Goal: Download file/media

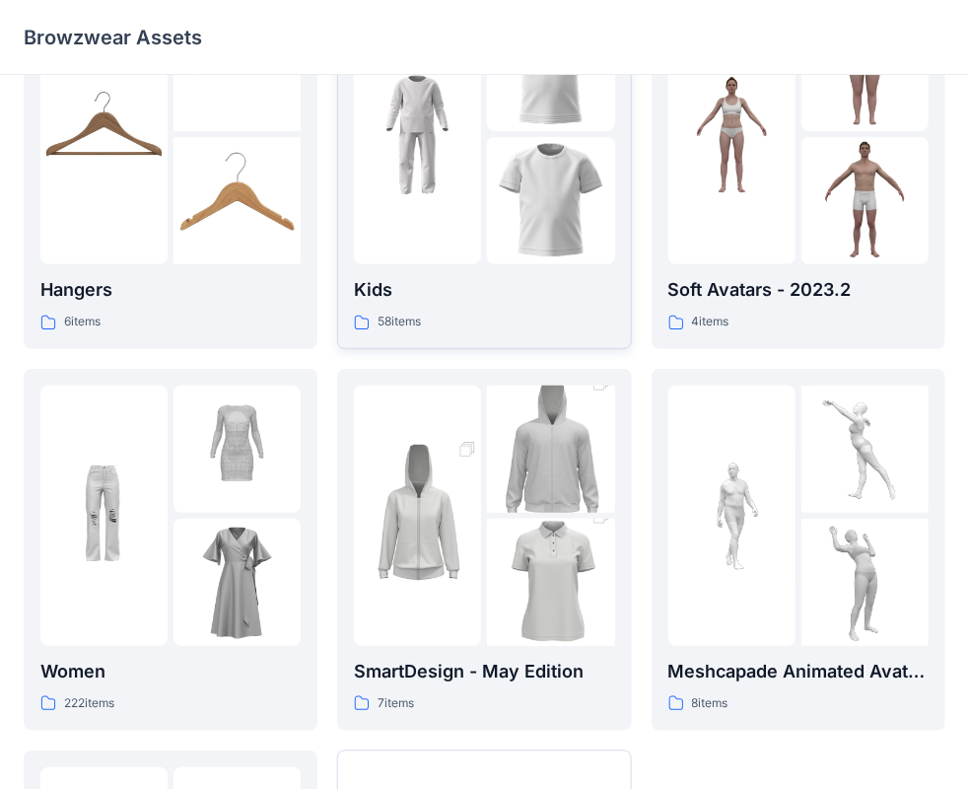
scroll to position [296, 0]
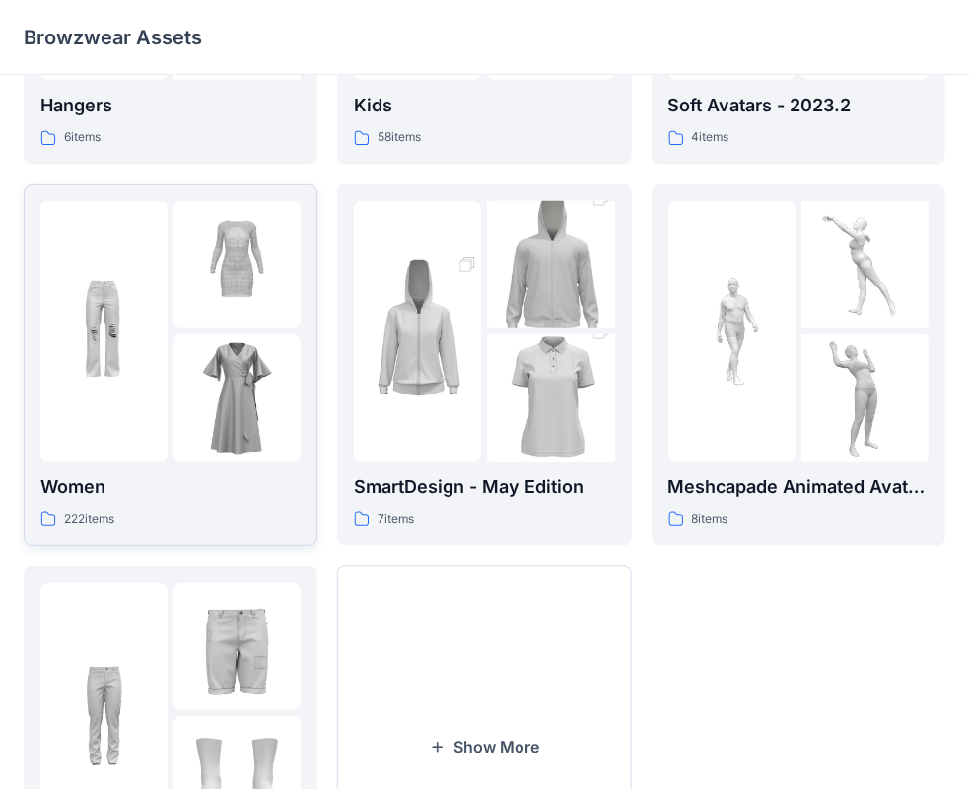
click at [96, 349] on img at bounding box center [103, 330] width 127 height 127
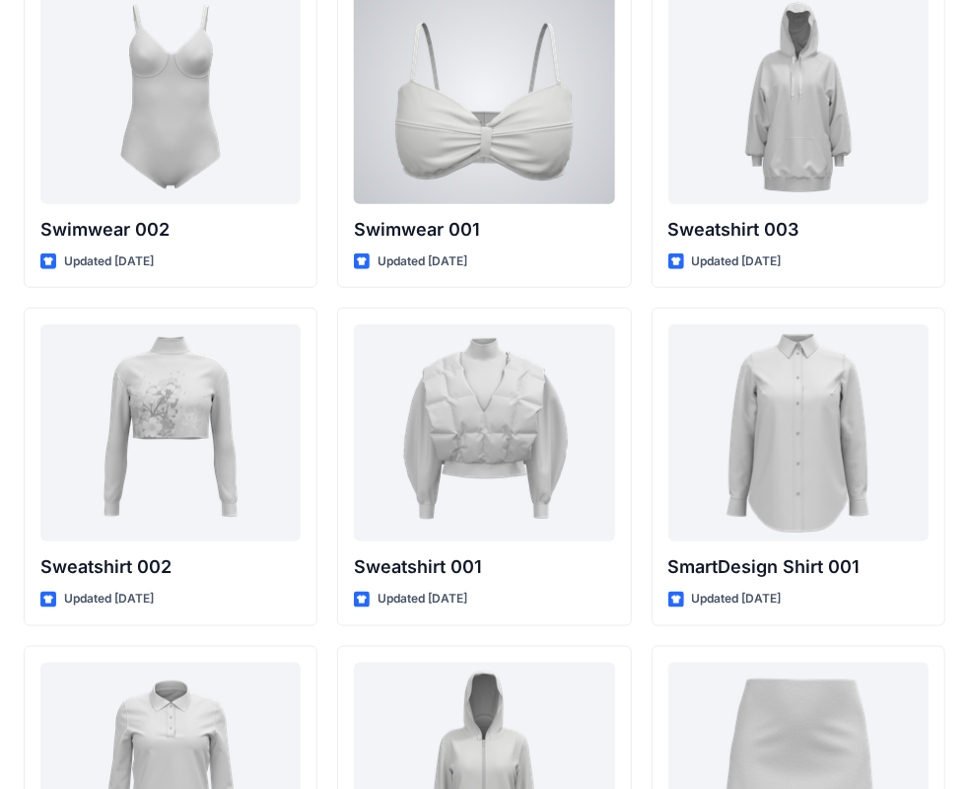
scroll to position [9317, 0]
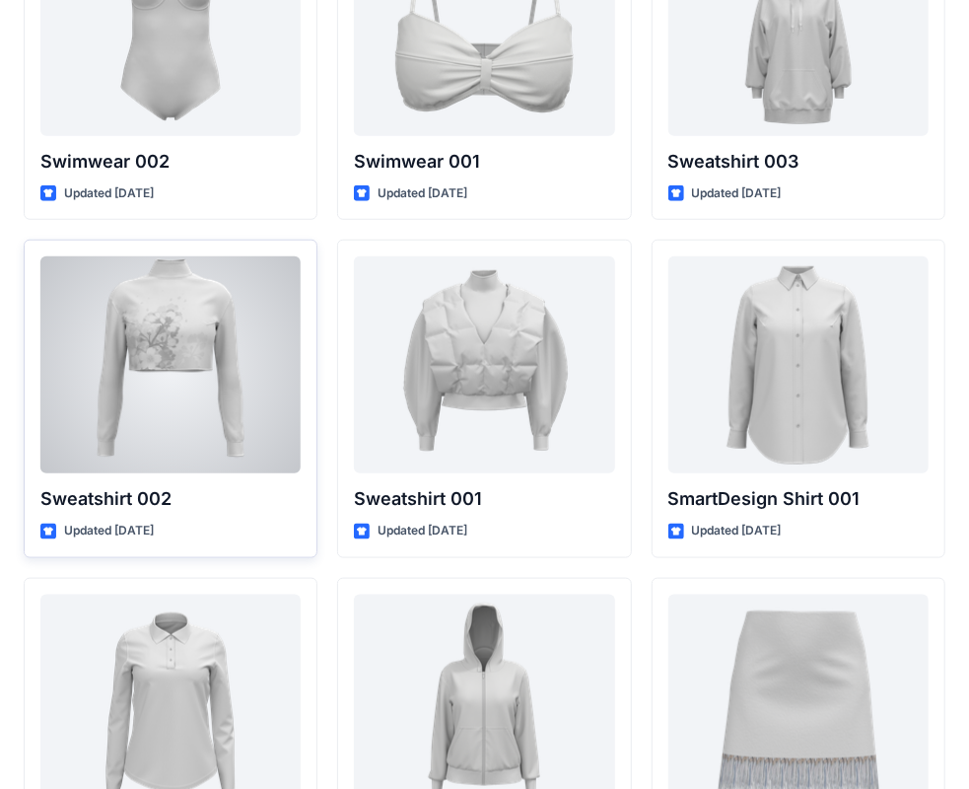
click at [176, 316] on div at bounding box center [170, 364] width 260 height 217
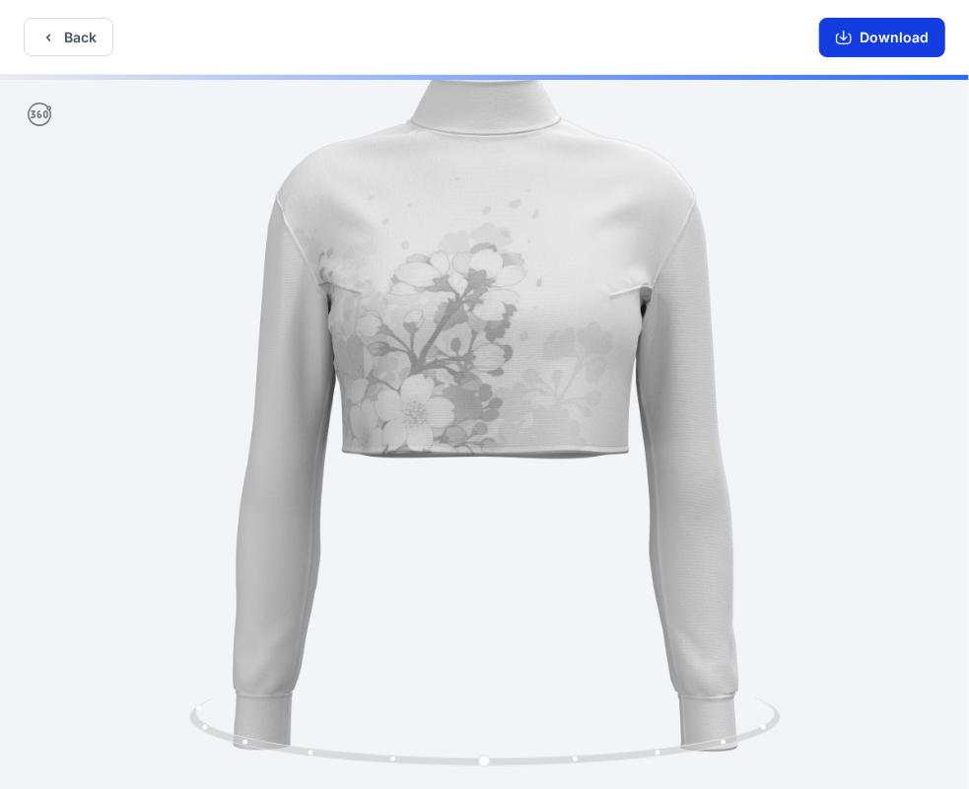
click at [866, 42] on button "Download" at bounding box center [883, 37] width 126 height 39
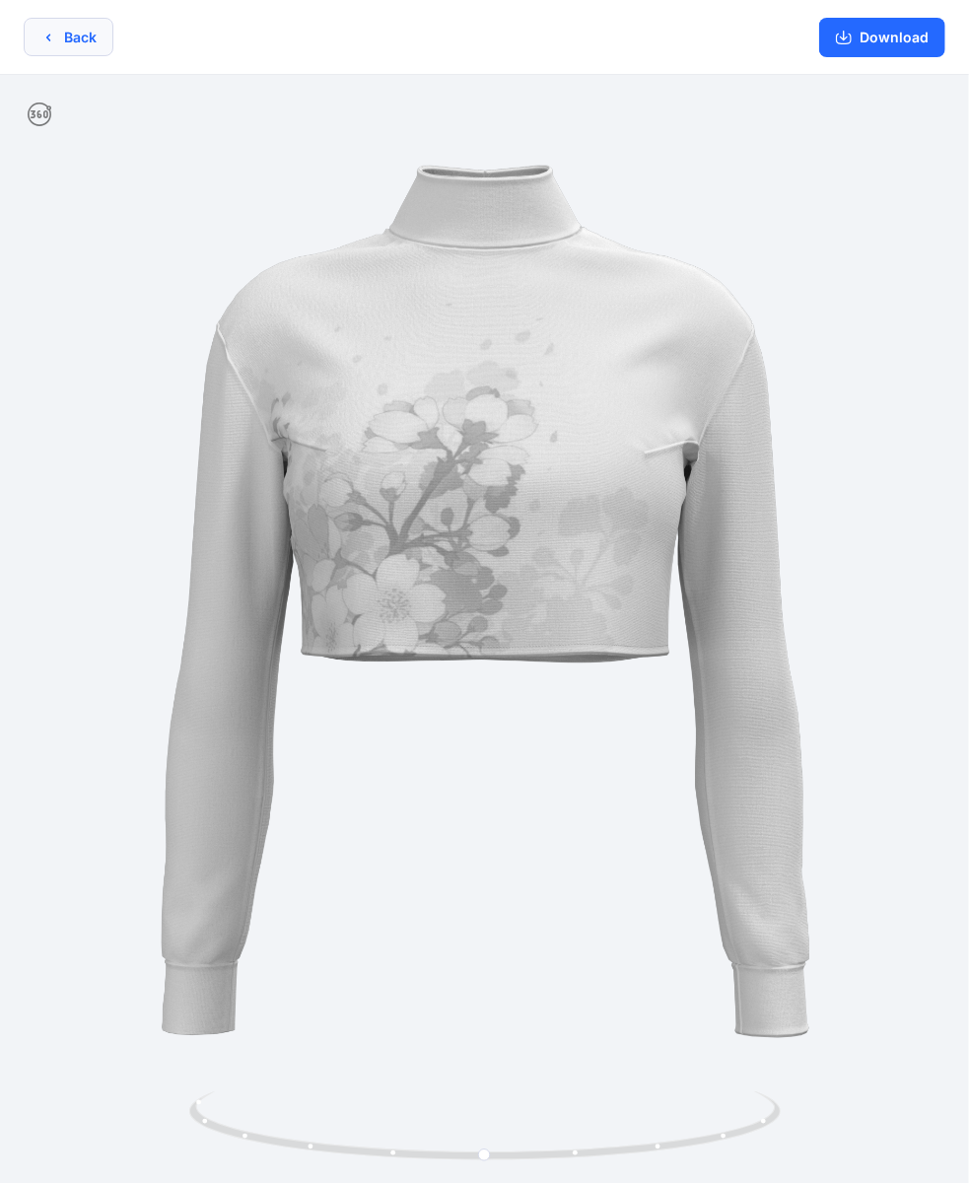
click at [83, 34] on button "Back" at bounding box center [69, 37] width 90 height 38
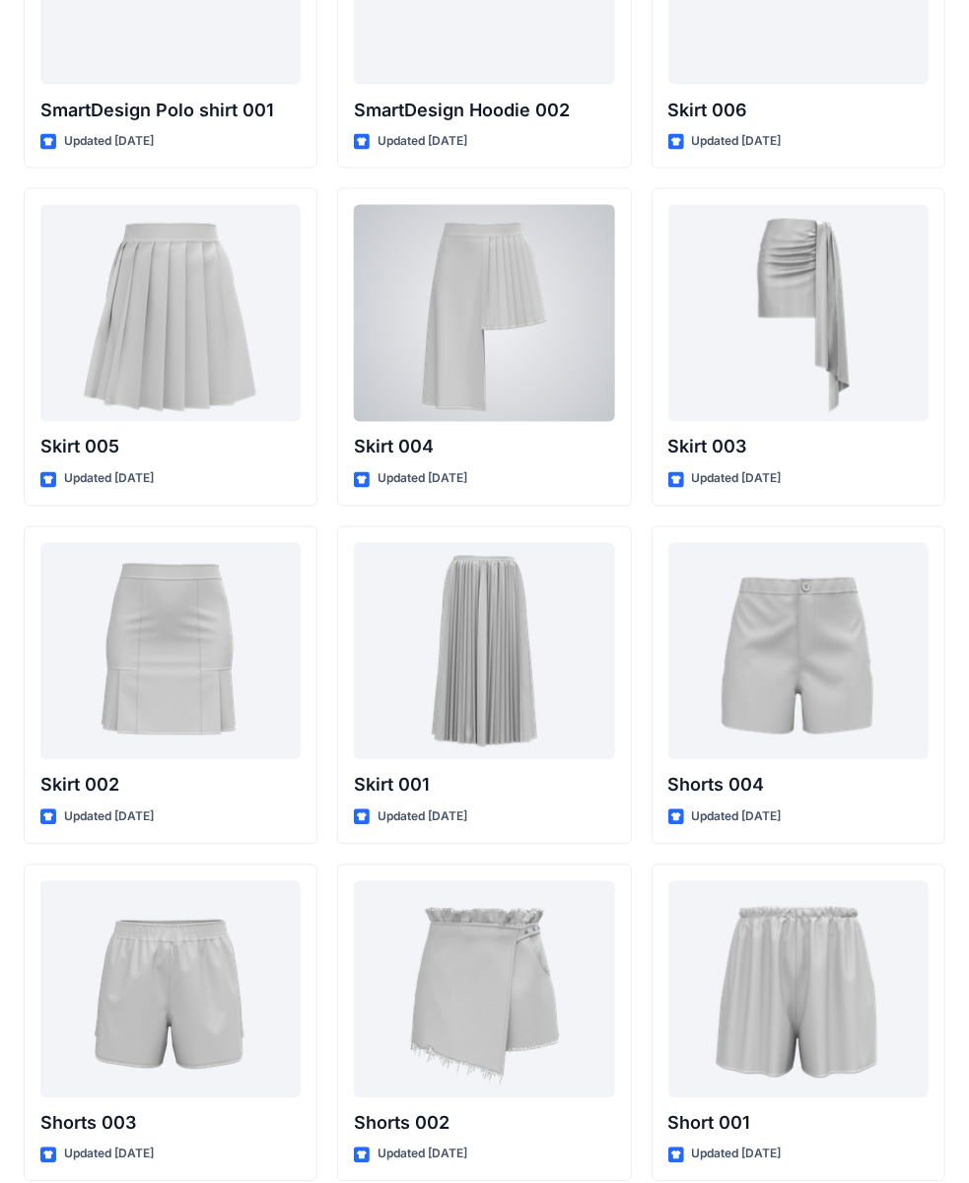
scroll to position [10075, 0]
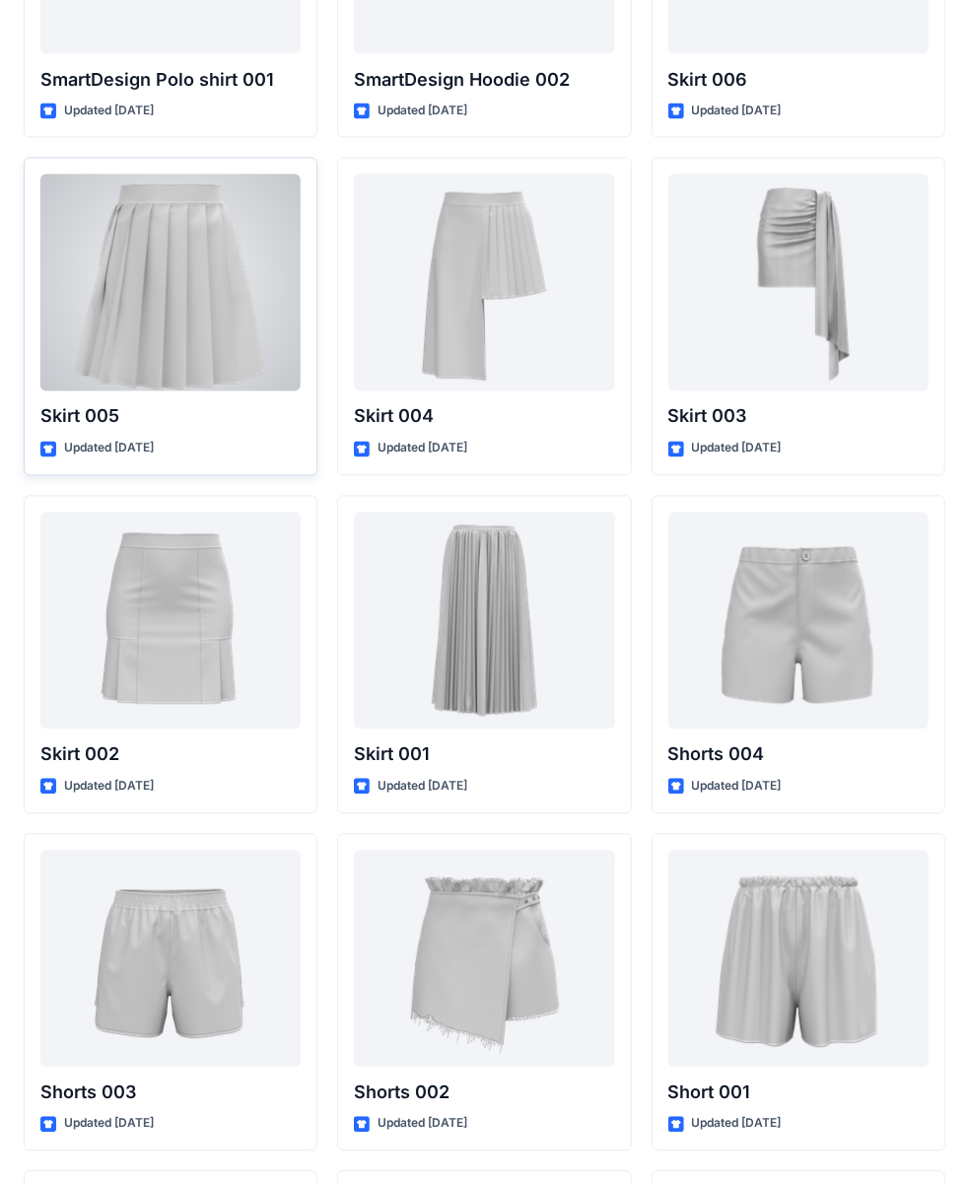
click at [205, 302] on div at bounding box center [170, 283] width 260 height 217
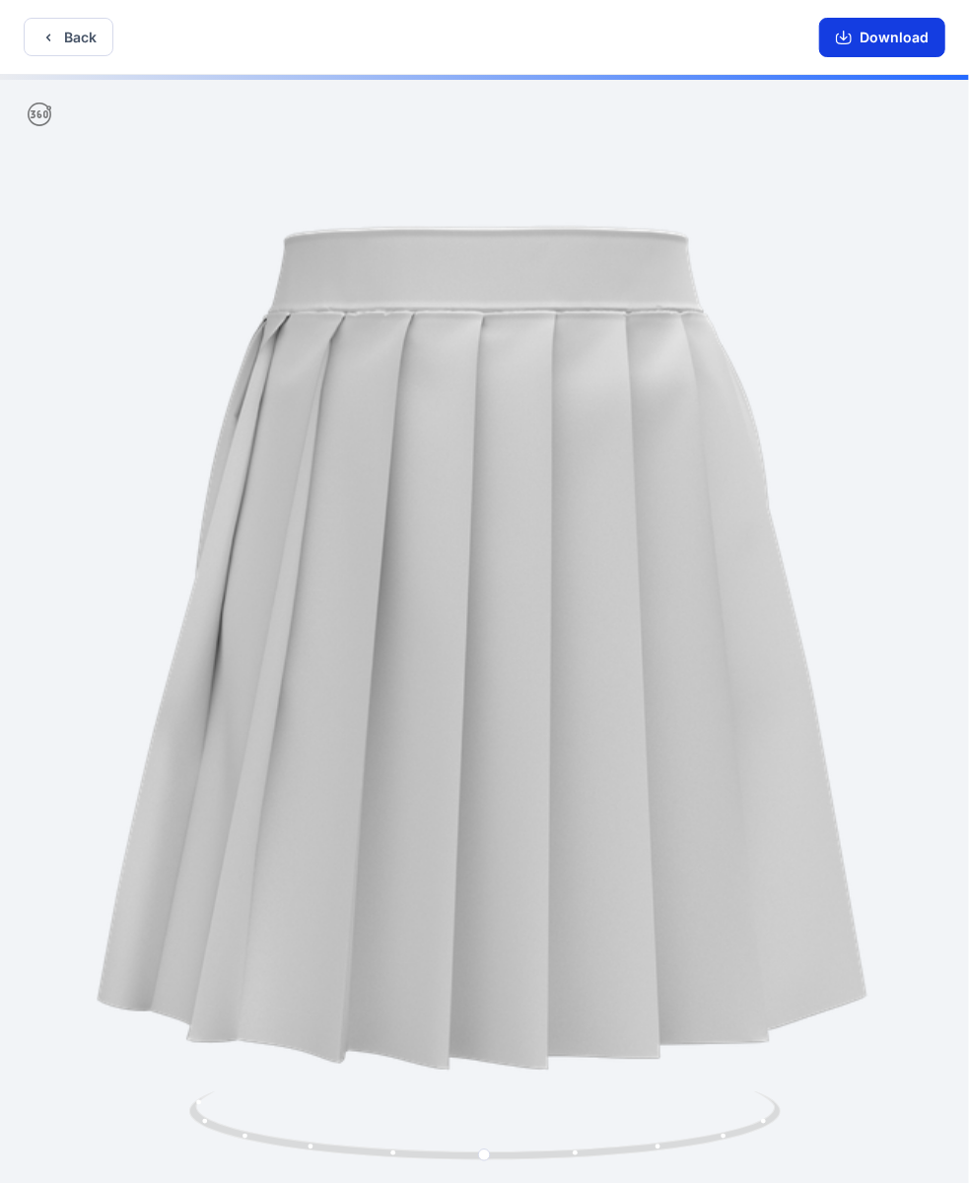
click at [892, 22] on button "Download" at bounding box center [883, 37] width 126 height 39
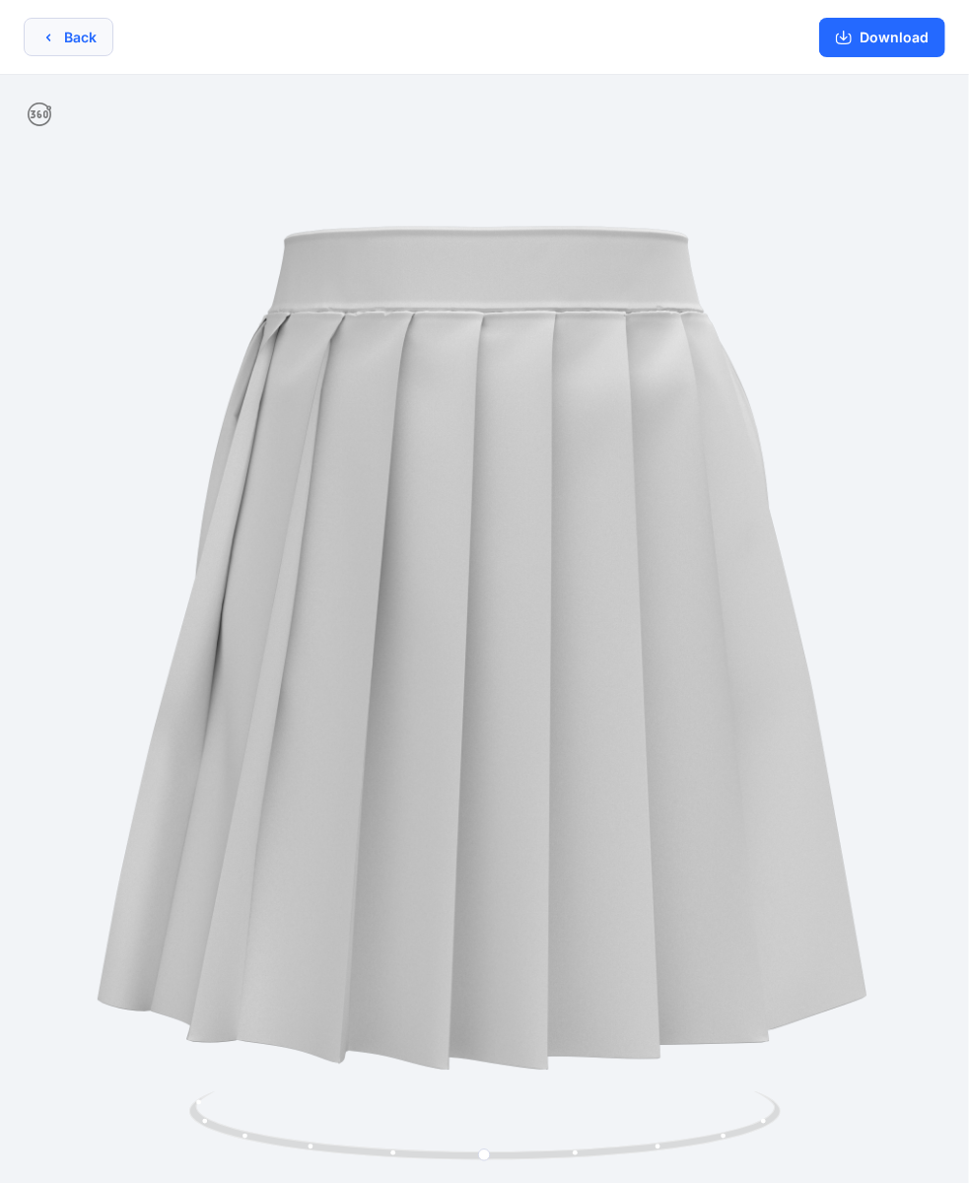
click at [82, 45] on button "Back" at bounding box center [69, 37] width 90 height 38
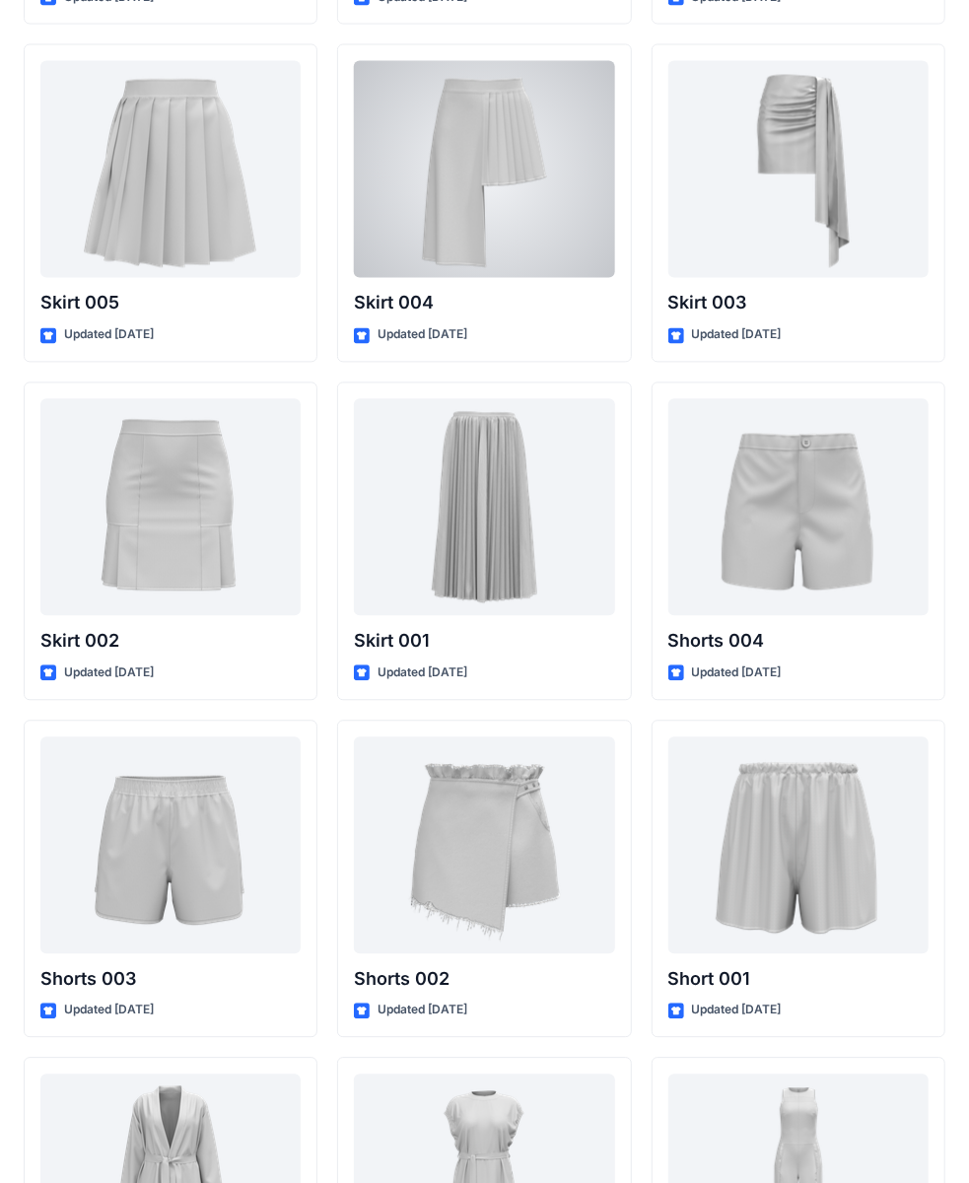
scroll to position [10173, 0]
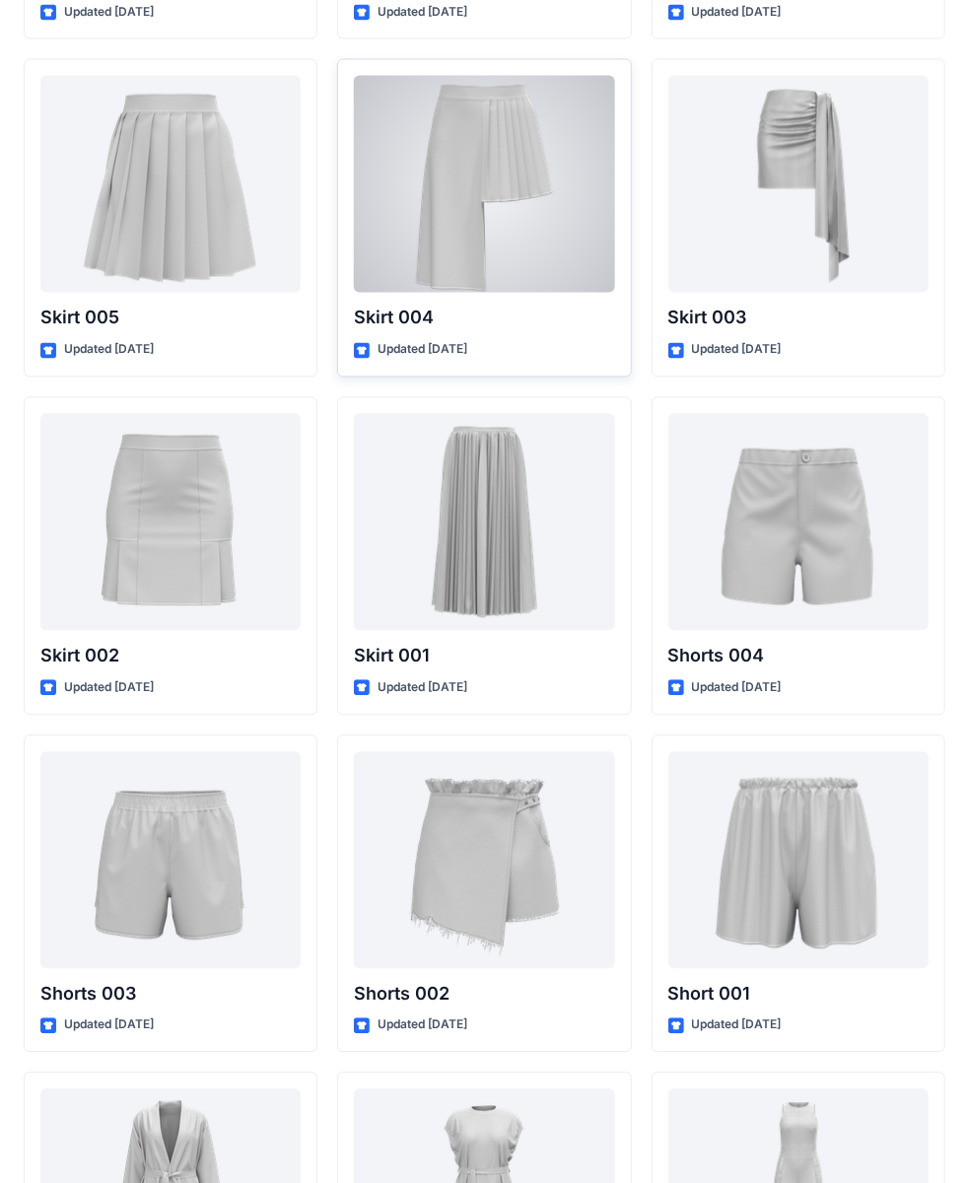
click at [511, 179] on div at bounding box center [484, 184] width 260 height 217
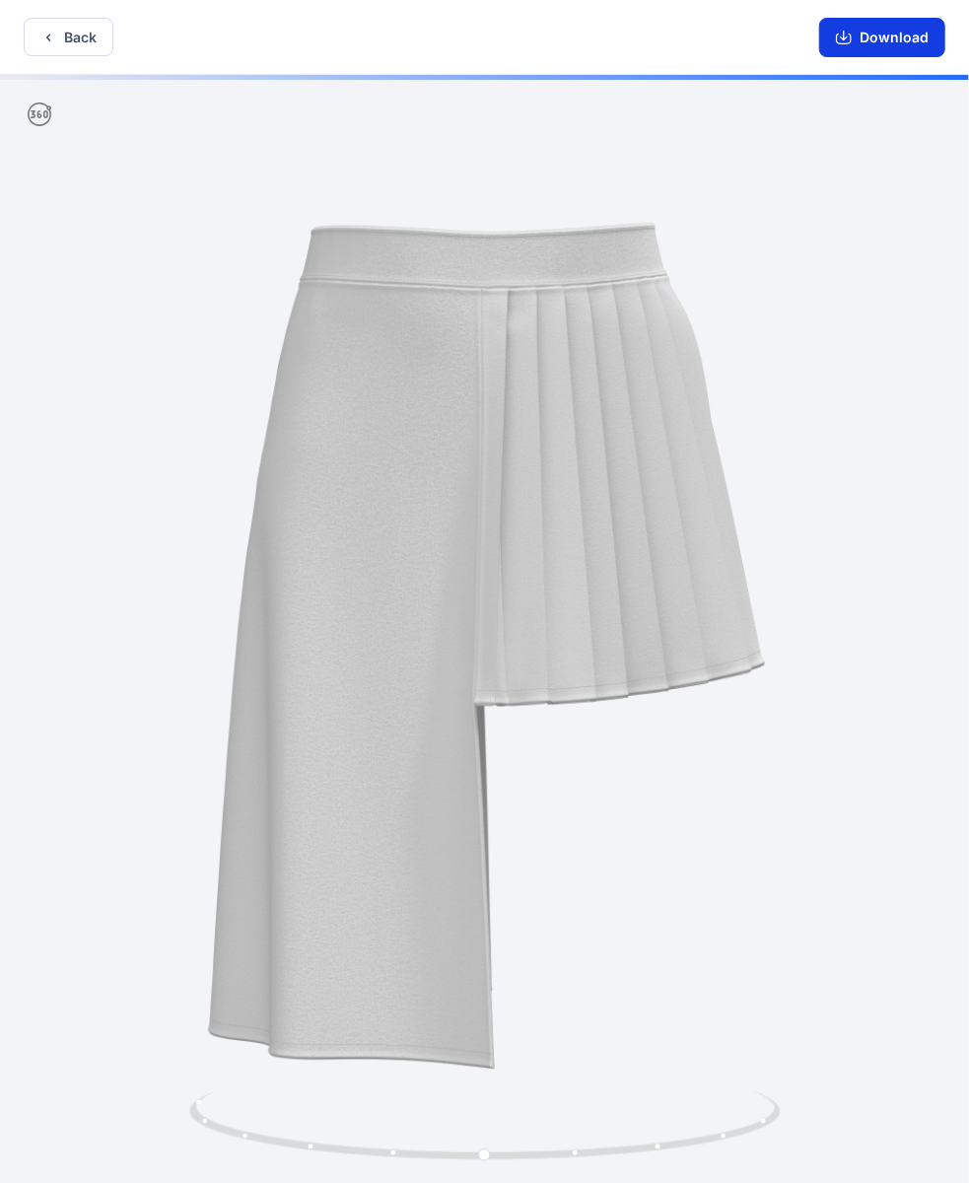
click at [875, 41] on button "Download" at bounding box center [883, 37] width 126 height 39
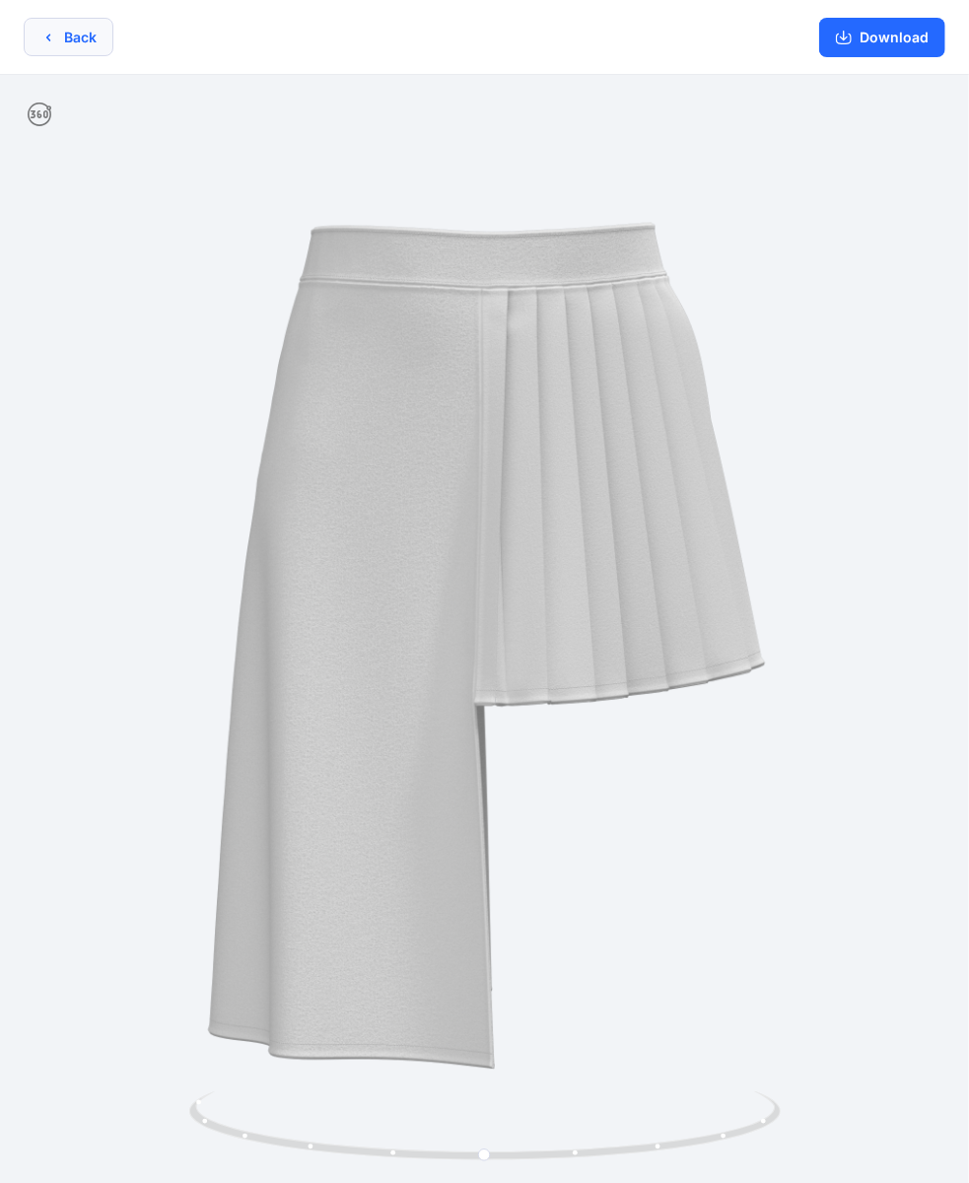
click at [61, 43] on button "Back" at bounding box center [69, 37] width 90 height 38
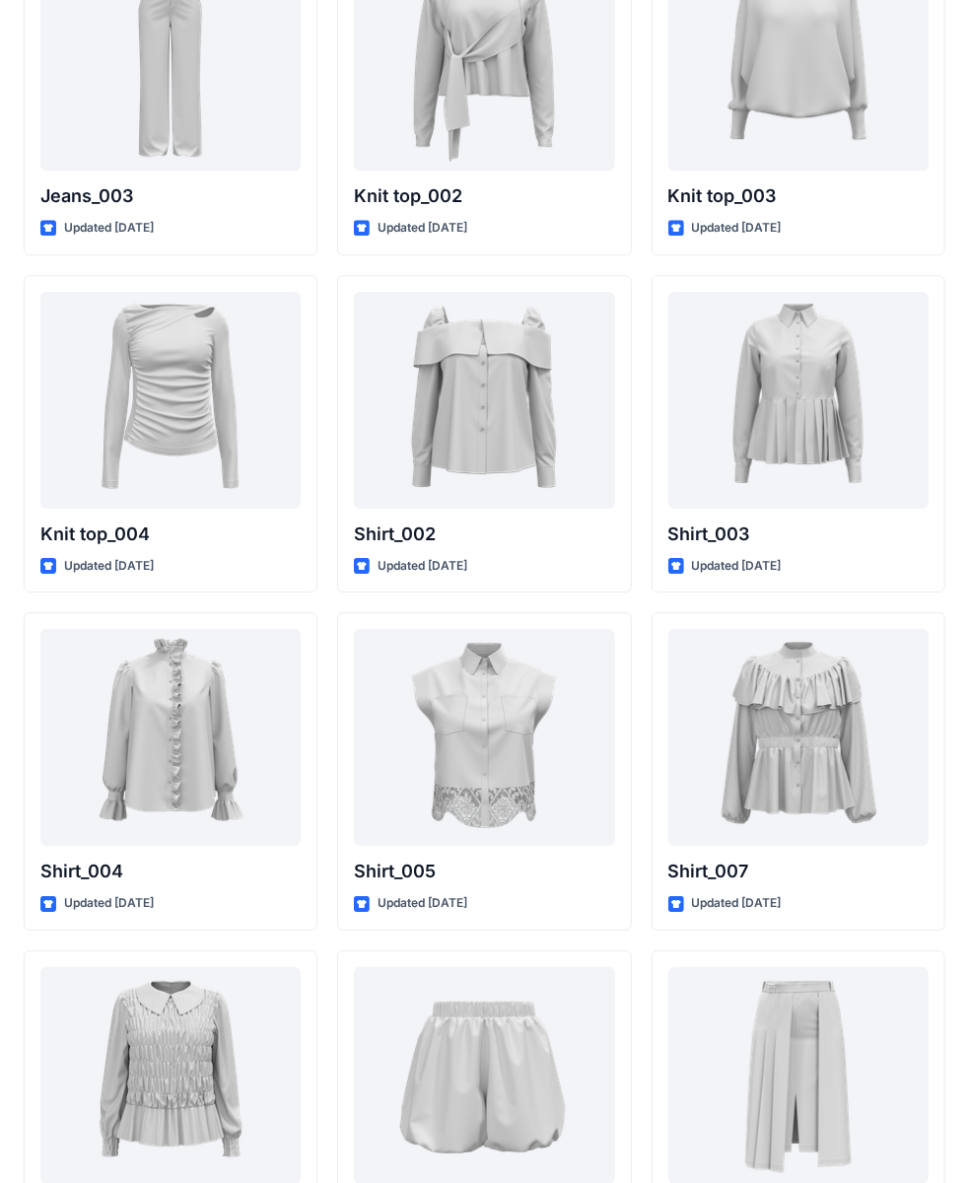
scroll to position [5272, 0]
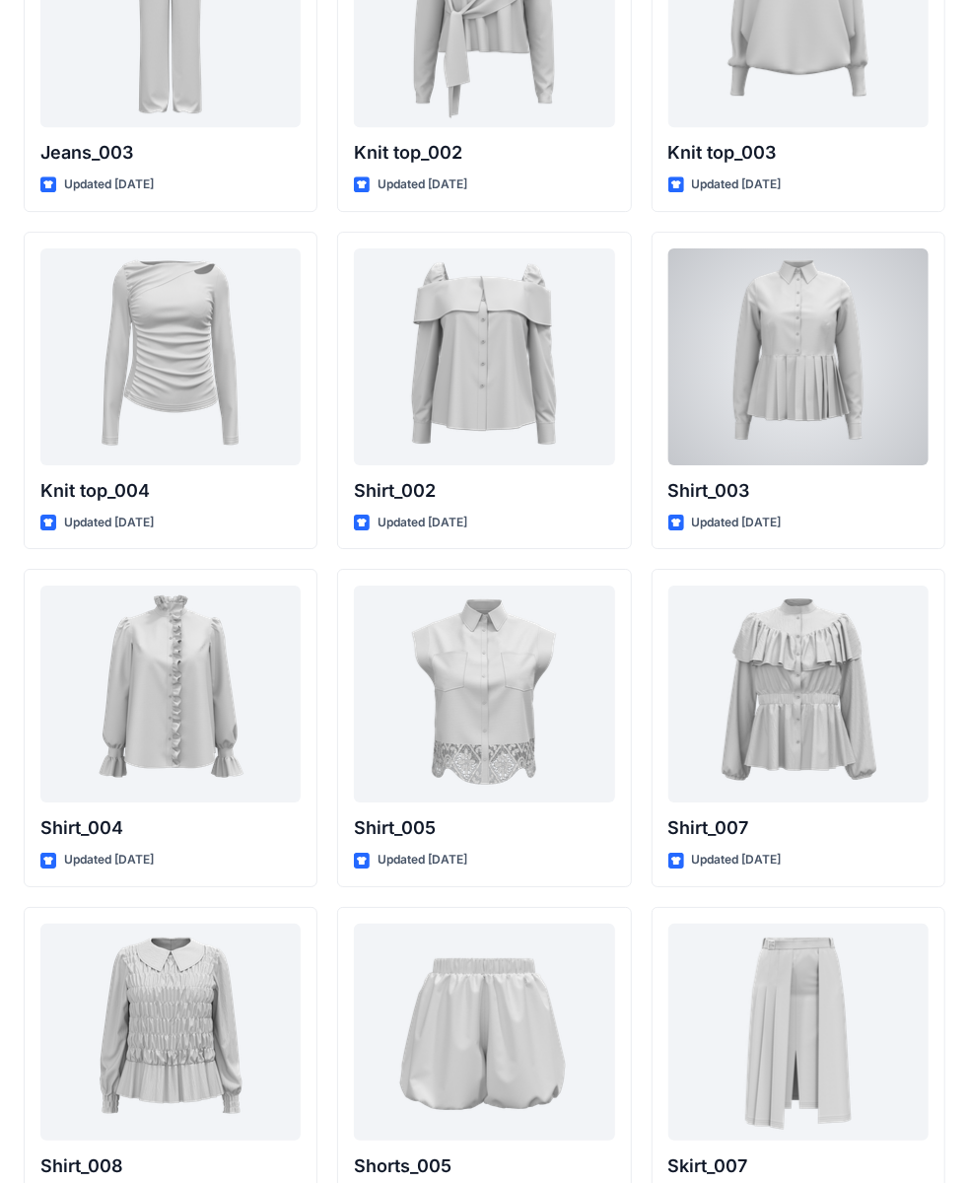
click at [780, 336] on div at bounding box center [799, 357] width 260 height 217
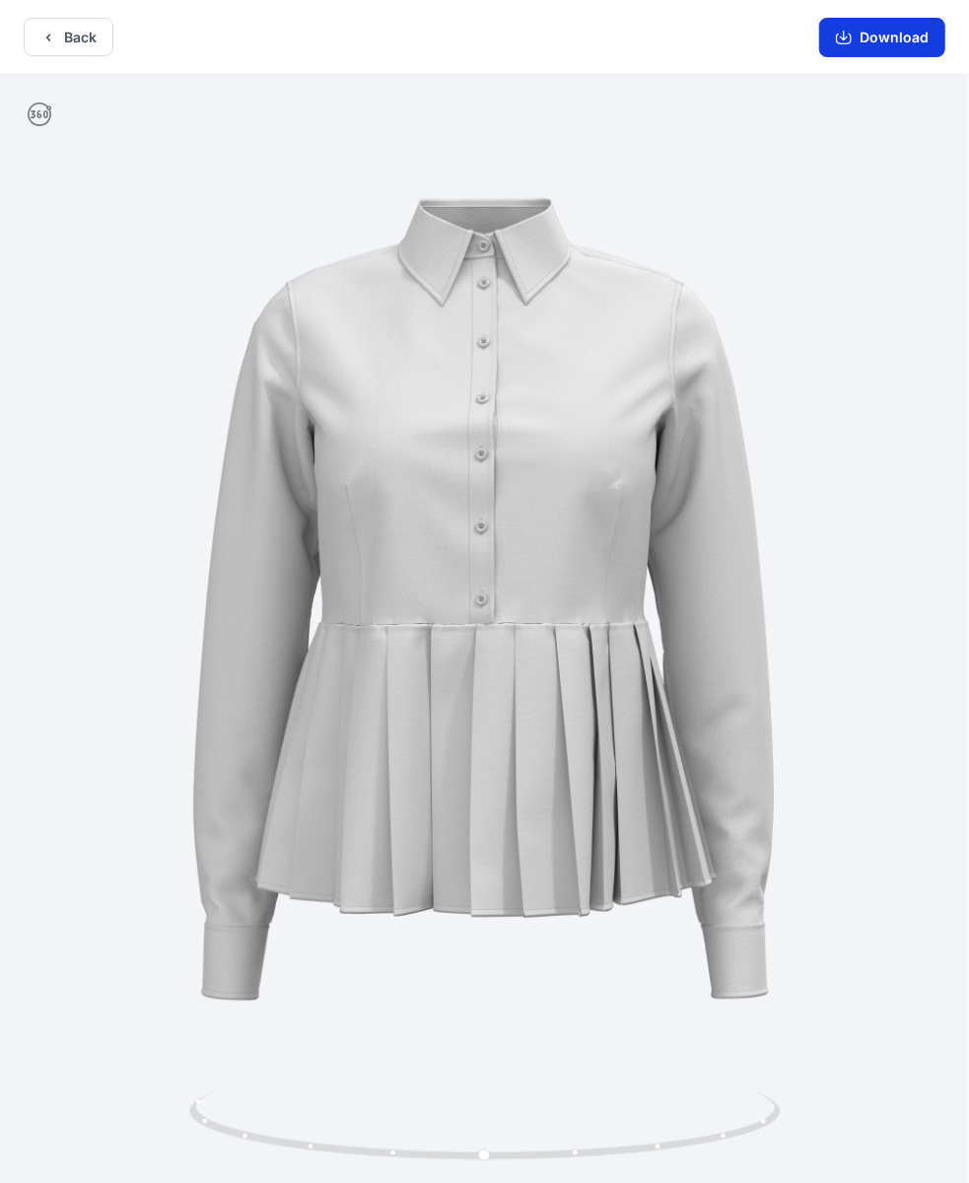
click at [872, 39] on button "Download" at bounding box center [883, 37] width 126 height 39
